Goal: Navigation & Orientation: Find specific page/section

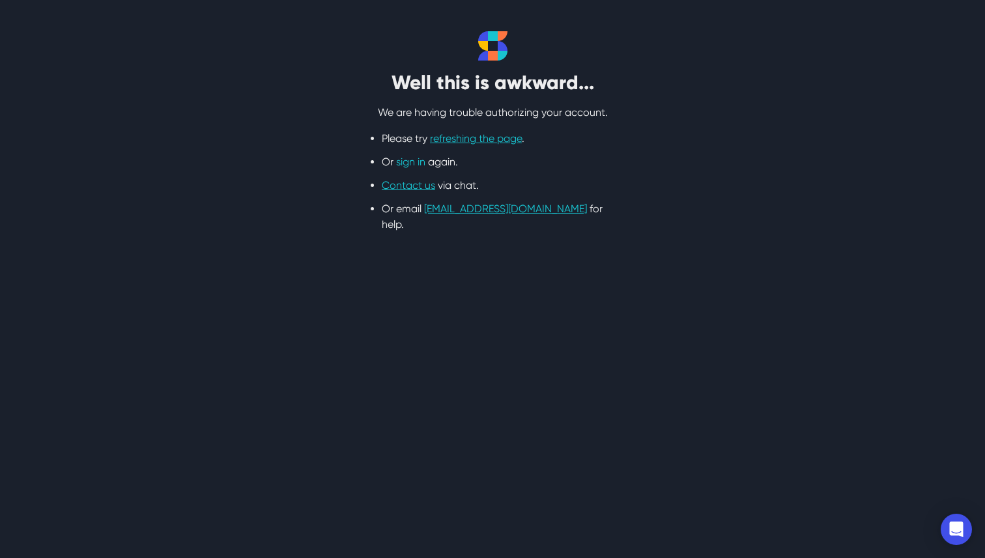
click at [422, 164] on link "sign in" at bounding box center [410, 162] width 29 height 12
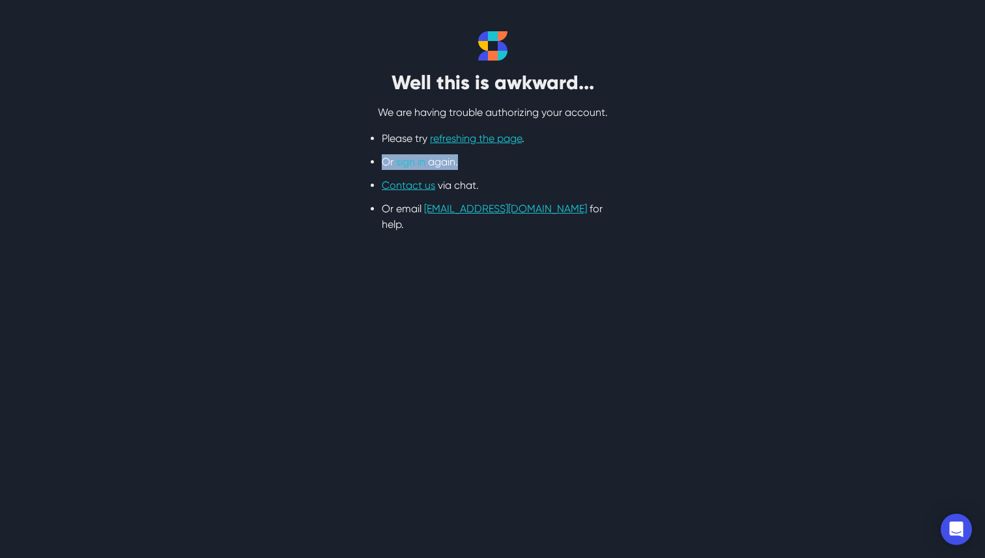
click at [422, 164] on link "sign in" at bounding box center [410, 162] width 29 height 12
click at [468, 139] on link "refreshing the page" at bounding box center [476, 138] width 92 height 12
